Goal: Transaction & Acquisition: Purchase product/service

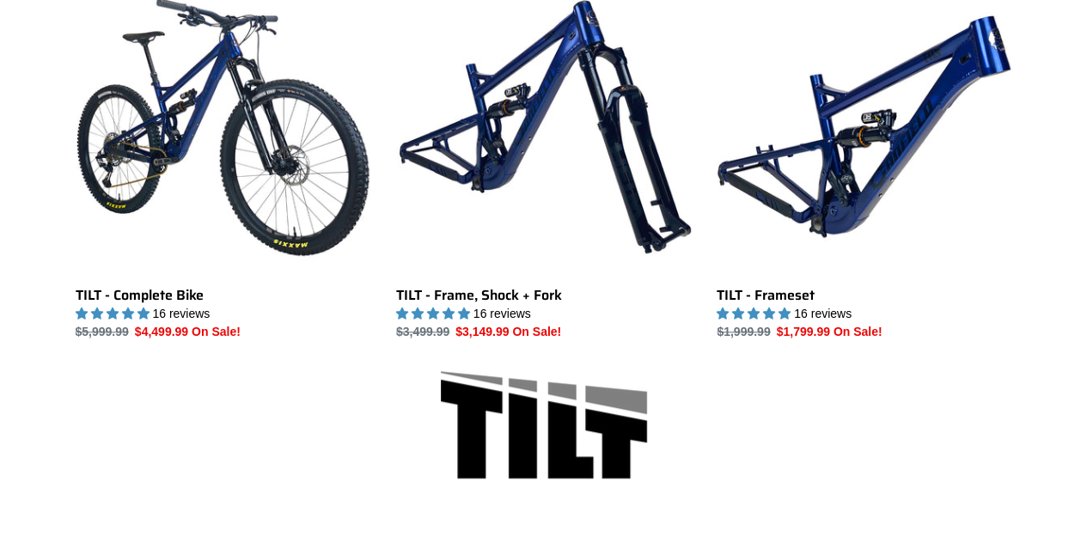
scroll to position [541, 0]
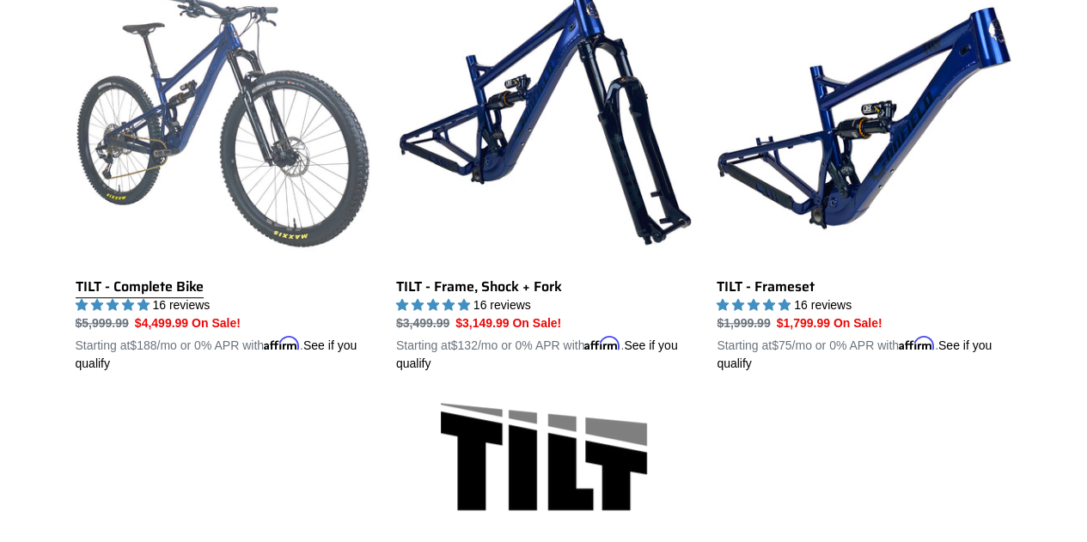
click at [166, 286] on link "TILT - Complete Bike" at bounding box center [223, 172] width 295 height 402
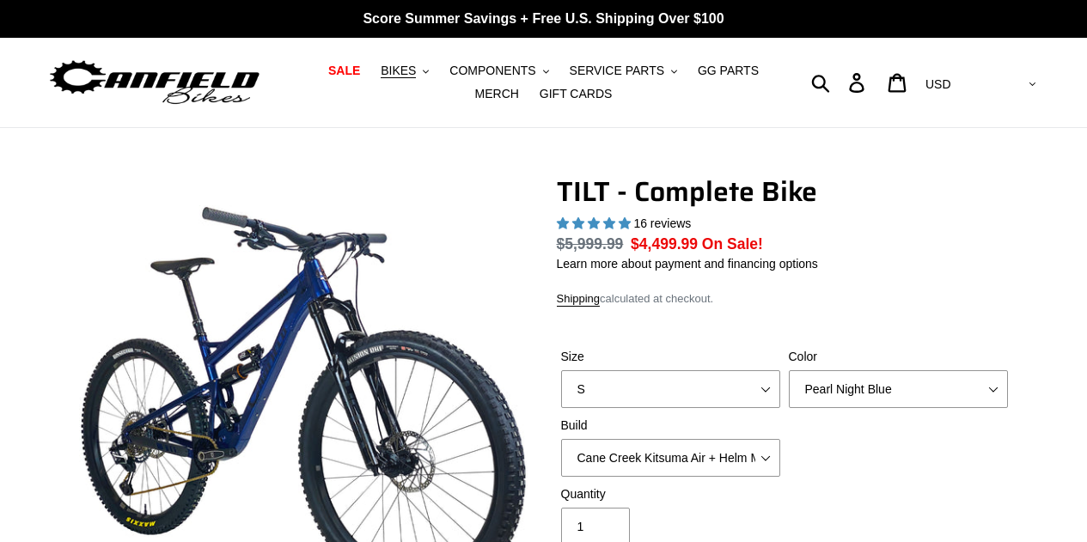
select select "highest-rating"
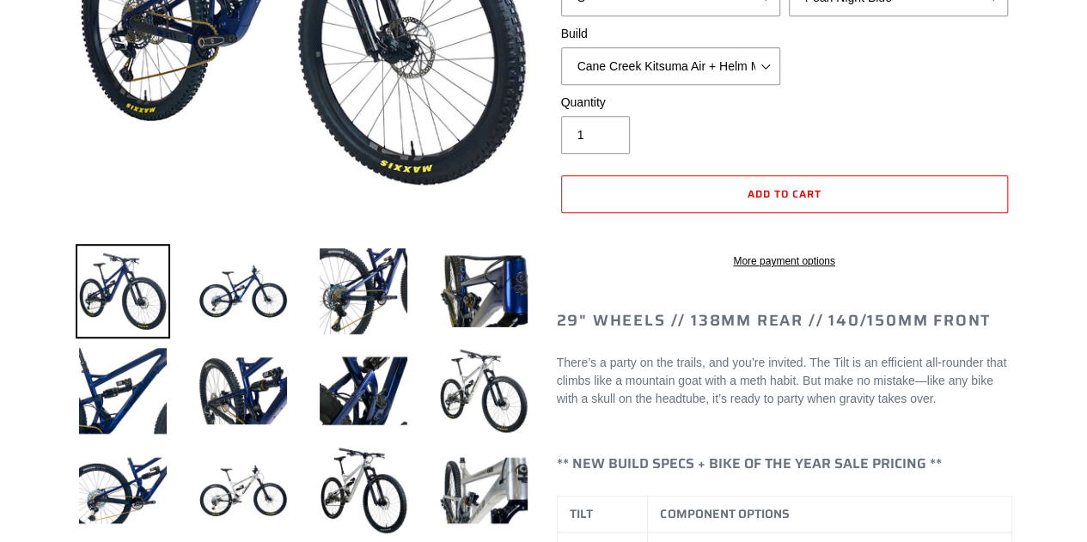
scroll to position [419, 0]
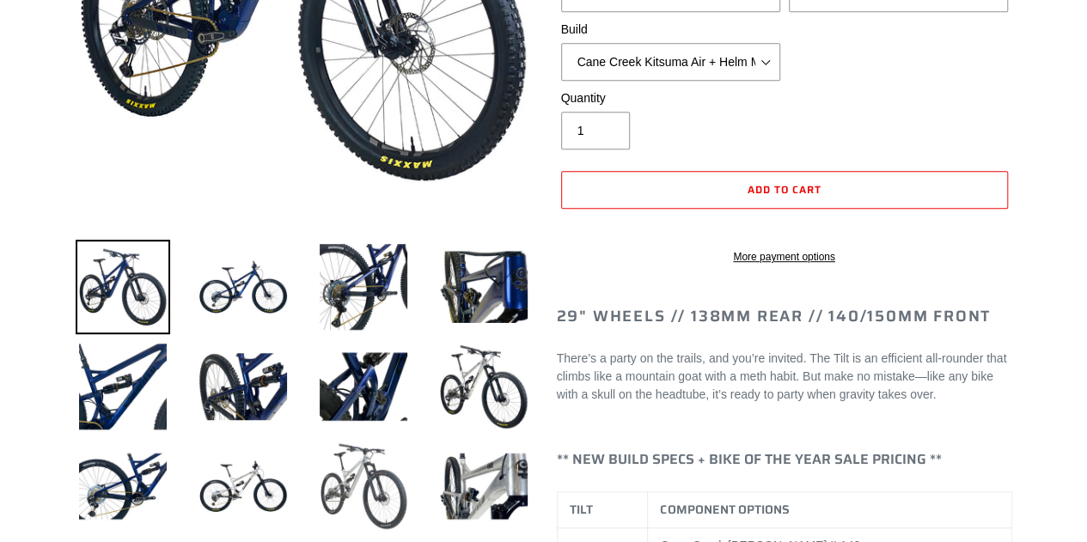
click at [325, 483] on img at bounding box center [363, 486] width 95 height 95
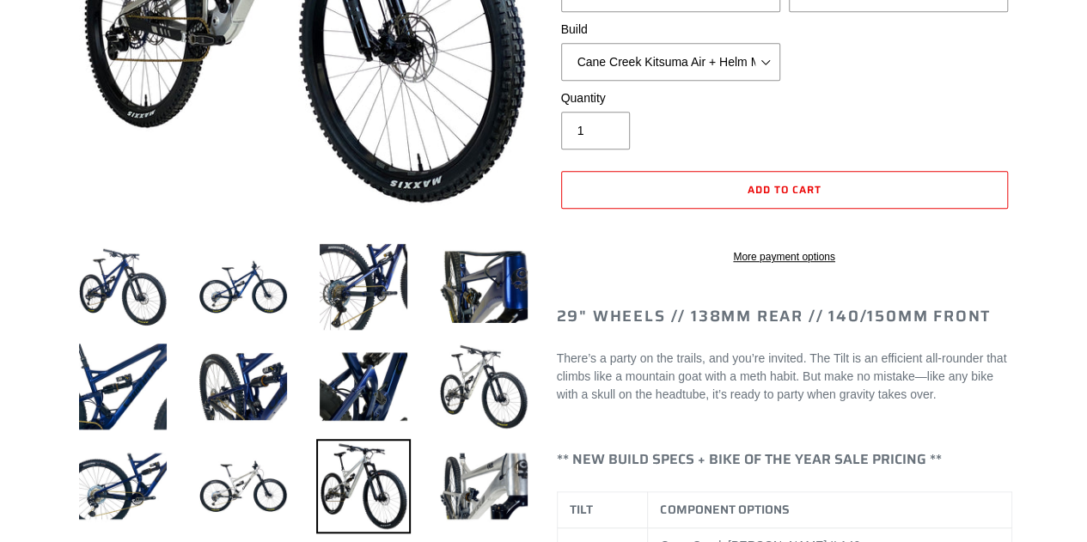
click at [325, 483] on img at bounding box center [363, 486] width 95 height 95
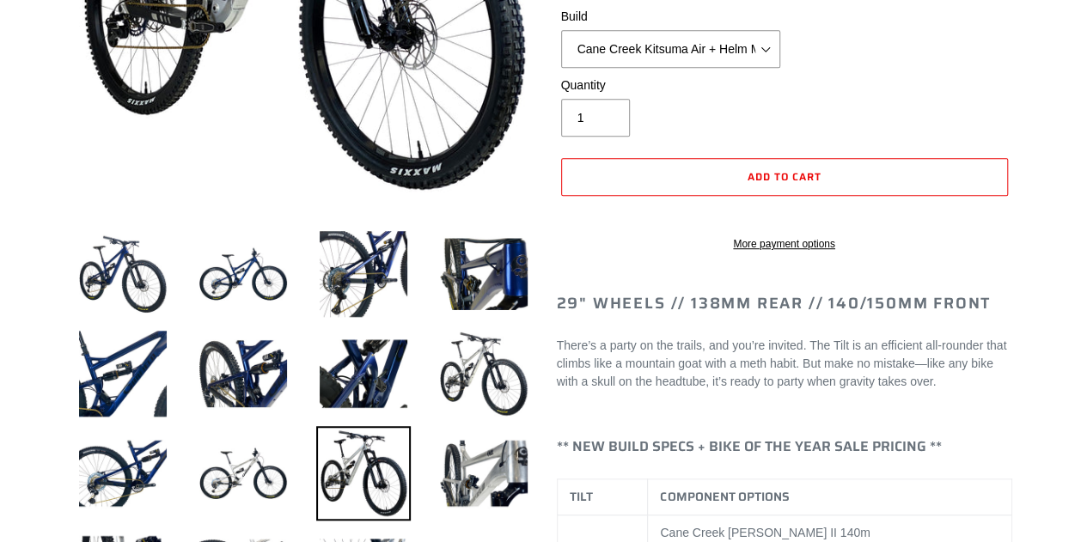
scroll to position [590, 0]
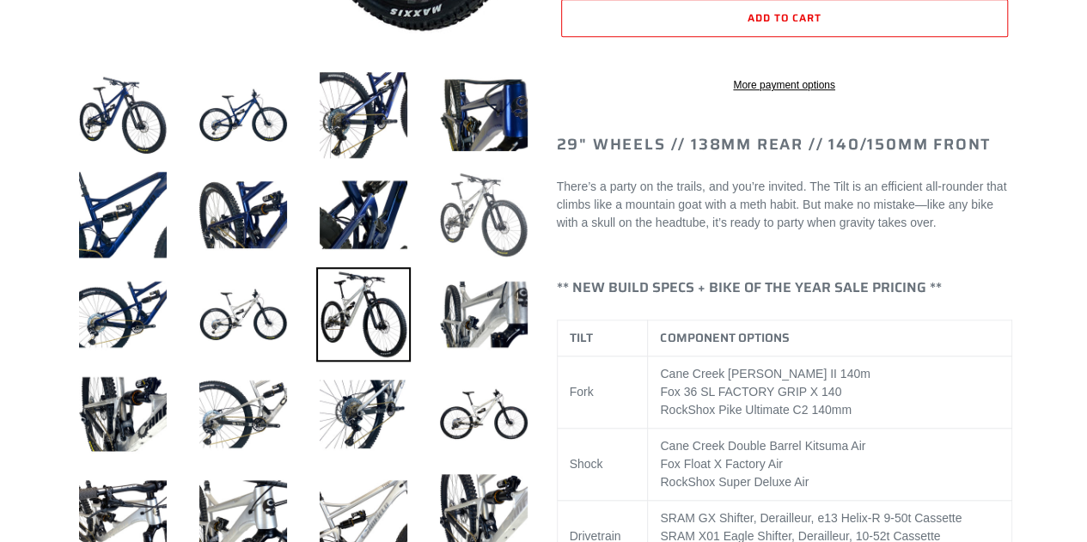
click at [499, 196] on img at bounding box center [484, 215] width 95 height 95
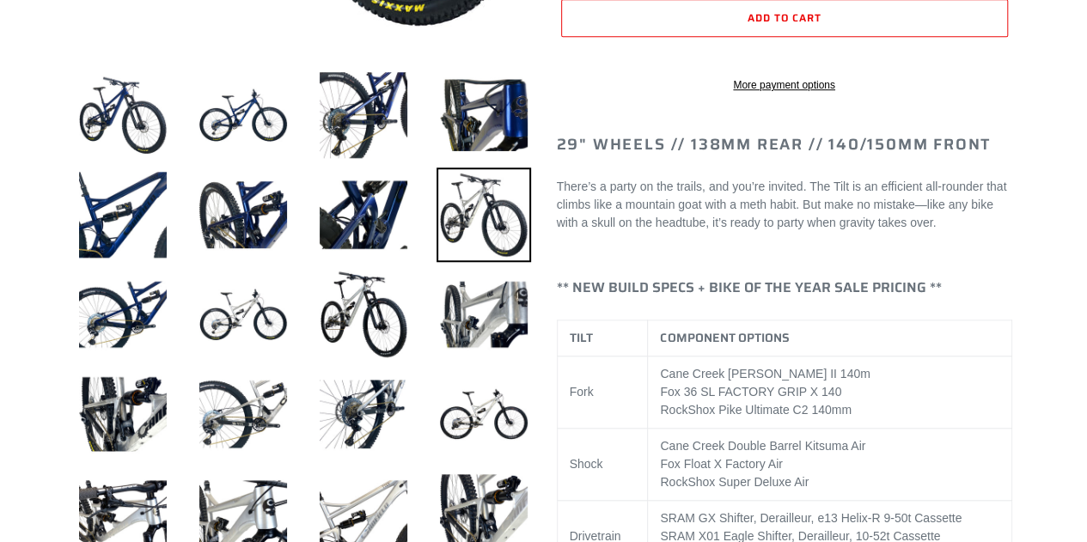
click at [499, 196] on img at bounding box center [484, 215] width 95 height 95
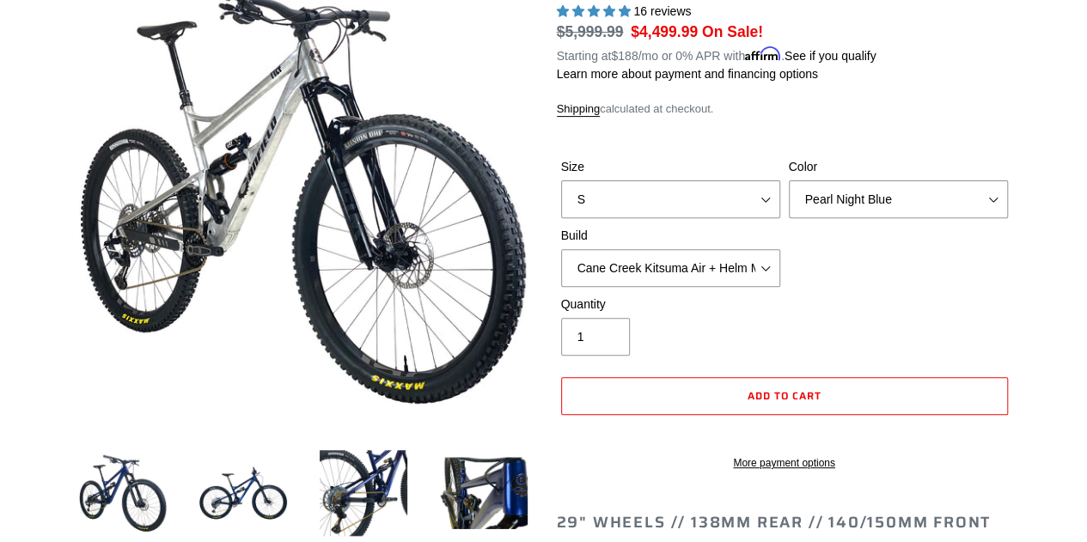
scroll to position [0, 0]
